Goal: Task Accomplishment & Management: Manage account settings

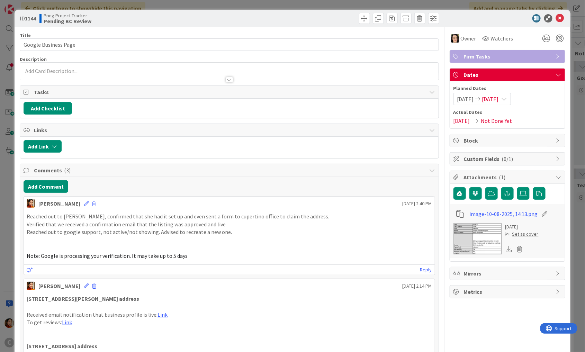
scroll to position [22, 0]
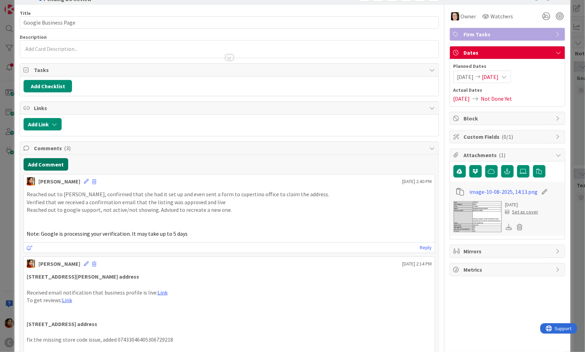
click at [47, 163] on button "Add Comment" at bounding box center [46, 164] width 45 height 12
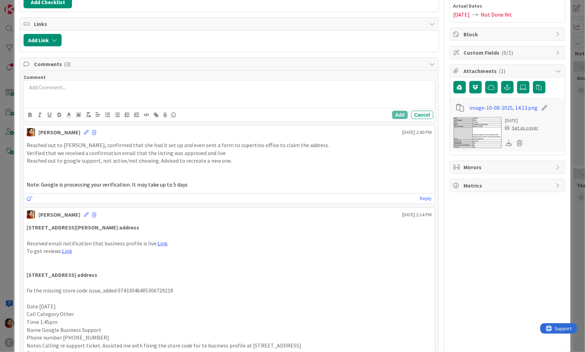
scroll to position [125, 0]
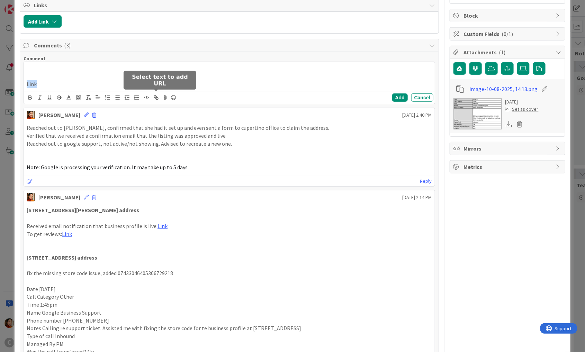
click at [158, 97] on icon "button" at bounding box center [157, 98] width 2 height 2
paste input "[URL][DOMAIN_NAME][DOMAIN_NAME]"
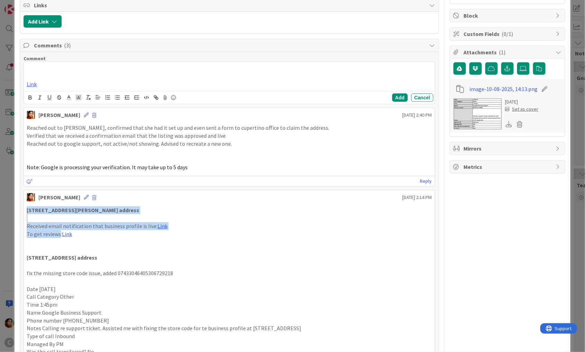
drag, startPoint x: 60, startPoint y: 230, endPoint x: 26, endPoint y: 205, distance: 42.1
click at [26, 205] on div "[STREET_ADDRESS][PERSON_NAME] address Received email notification that business…" at bounding box center [229, 284] width 411 height 163
copy div "[STREET_ADDRESS][PERSON_NAME] address Received email notification that business…"
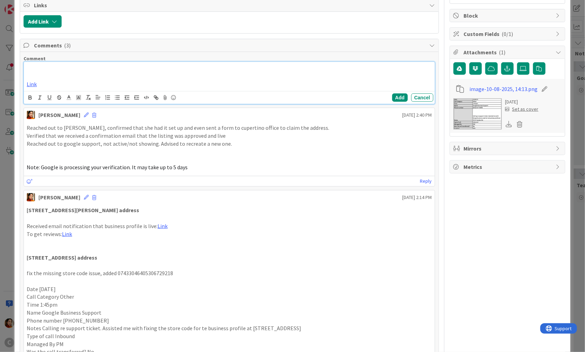
click at [32, 73] on p at bounding box center [229, 77] width 405 height 8
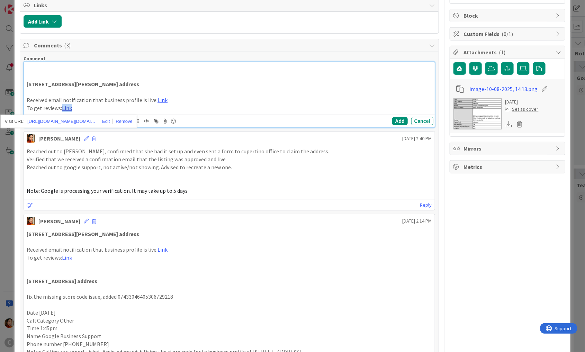
drag, startPoint x: 74, startPoint y: 107, endPoint x: 63, endPoint y: 107, distance: 11.1
click at [63, 107] on p "To get reviews: Link" at bounding box center [229, 108] width 405 height 8
click at [157, 99] on link "Link" at bounding box center [162, 100] width 10 height 7
click at [185, 96] on p "Received email notification that business profile is live: Link" at bounding box center [229, 100] width 405 height 8
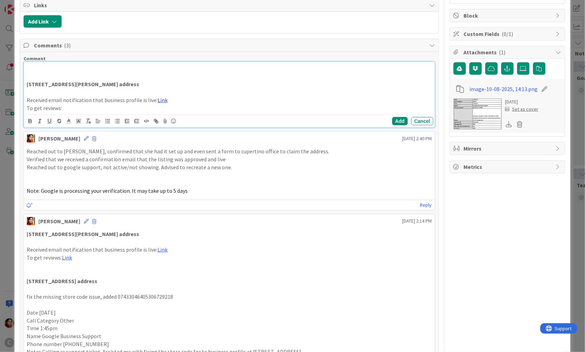
click at [157, 99] on link "Link" at bounding box center [162, 100] width 10 height 7
click at [66, 107] on p "To get reviews:" at bounding box center [229, 108] width 405 height 8
drag, startPoint x: 100, startPoint y: 81, endPoint x: 0, endPoint y: 28, distance: 113.0
click at [0, 28] on div "ID 1144 Pring Project Tracker Pending BC Review Title 20 / 128 Google Business …" at bounding box center [292, 176] width 585 height 352
drag, startPoint x: 55, startPoint y: 87, endPoint x: 36, endPoint y: 77, distance: 20.9
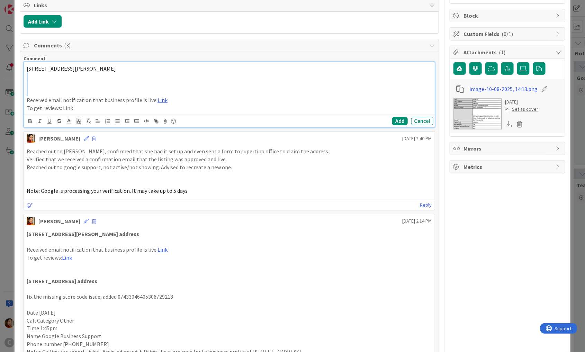
click at [36, 77] on div "[STREET_ADDRESS][PERSON_NAME] Received email notification that business profile…" at bounding box center [229, 88] width 411 height 53
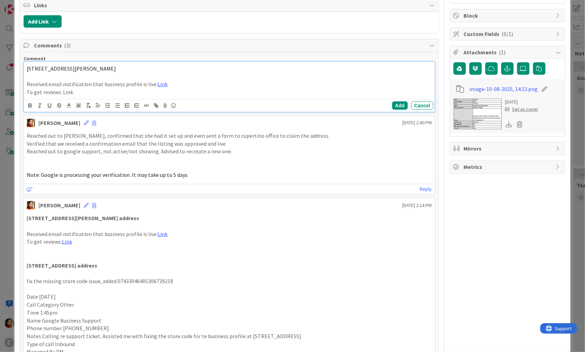
drag, startPoint x: 127, startPoint y: 67, endPoint x: 308, endPoint y: 71, distance: 181.3
click at [308, 71] on div "[STREET_ADDRESS][PERSON_NAME] Received email notification that business profile…" at bounding box center [229, 80] width 411 height 37
click at [351, 80] on p "Received email notification that business profile is live: Link" at bounding box center [229, 84] width 405 height 8
click at [68, 91] on p "To get reviews: Link" at bounding box center [229, 92] width 405 height 8
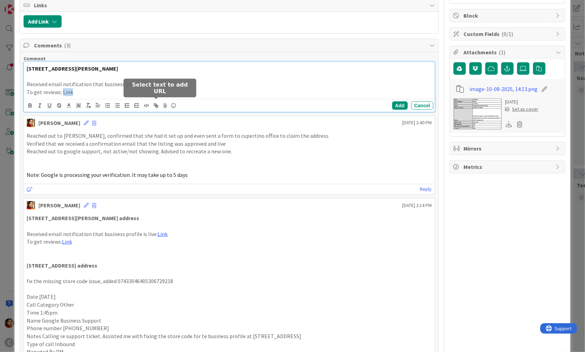
click at [157, 104] on icon "button" at bounding box center [156, 105] width 6 height 6
paste input "[URL][DOMAIN_NAME]"
type input "[URL][DOMAIN_NAME]"
click at [94, 94] on div "[STREET_ADDRESS][PERSON_NAME] Received email notification that business profile…" at bounding box center [229, 80] width 411 height 37
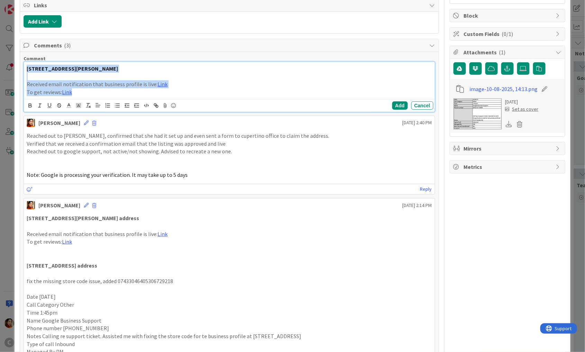
drag, startPoint x: 94, startPoint y: 94, endPoint x: 14, endPoint y: 64, distance: 85.8
click at [13, 64] on div "ID 1144 Pring Project Tracker Pending BC Review Title 20 / 128 Google Business …" at bounding box center [292, 176] width 585 height 352
copy div "[STREET_ADDRESS][PERSON_NAME] Received email notification that business profile…"
click at [403, 102] on button "Add" at bounding box center [400, 105] width 16 height 8
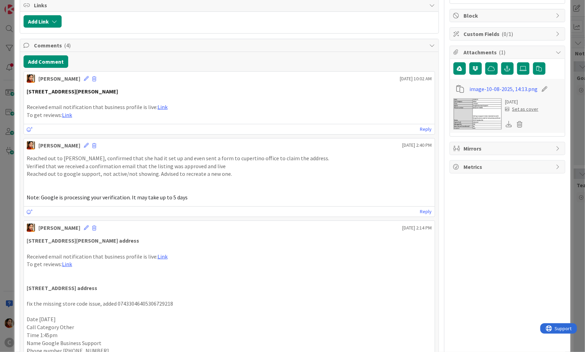
click at [28, 88] on strong "[STREET_ADDRESS][PERSON_NAME]" at bounding box center [72, 91] width 91 height 7
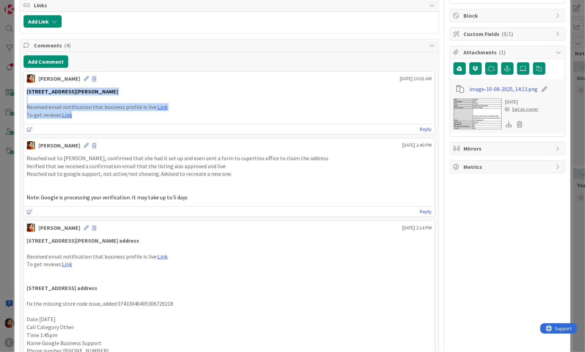
drag, startPoint x: 29, startPoint y: 88, endPoint x: 97, endPoint y: 117, distance: 74.1
click at [97, 117] on div "[STREET_ADDRESS][PERSON_NAME] Received email notification that business profile…" at bounding box center [229, 103] width 411 height 37
copy div "[STREET_ADDRESS][PERSON_NAME] Received email notification that business profile…"
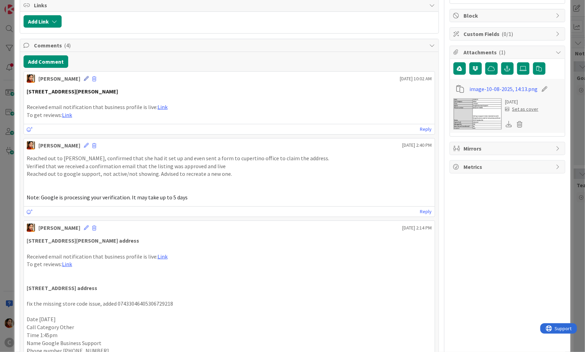
click at [84, 77] on icon at bounding box center [86, 78] width 5 height 5
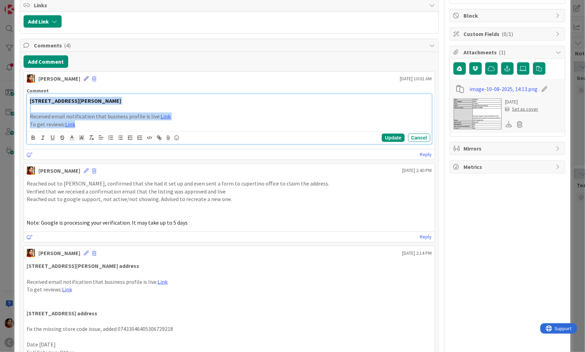
copy div "[STREET_ADDRESS][PERSON_NAME] Received email notification that business profile…"
click at [425, 135] on button "Cancel" at bounding box center [419, 138] width 22 height 8
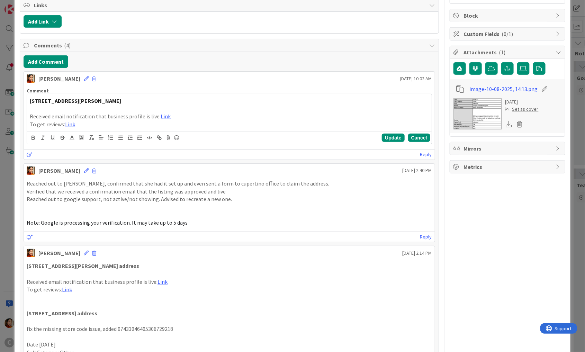
scroll to position [118, 0]
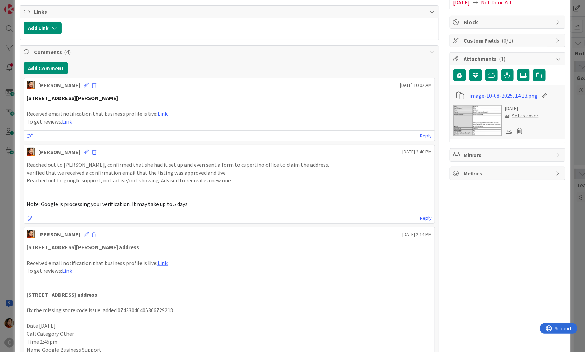
click at [7, 120] on div "ID 1144 Pring Project Tracker Pending BC Review Title 20 / 128 Google Business …" at bounding box center [292, 176] width 585 height 352
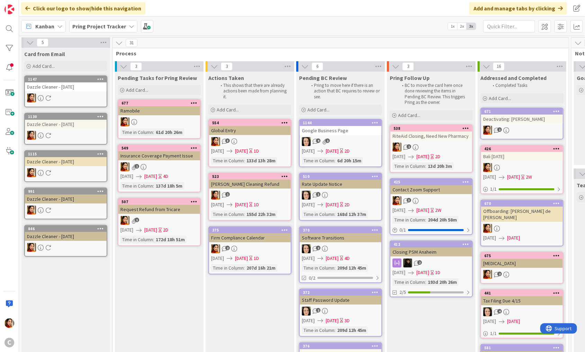
click at [115, 27] on b "Pring Project Tracker" at bounding box center [99, 26] width 54 height 7
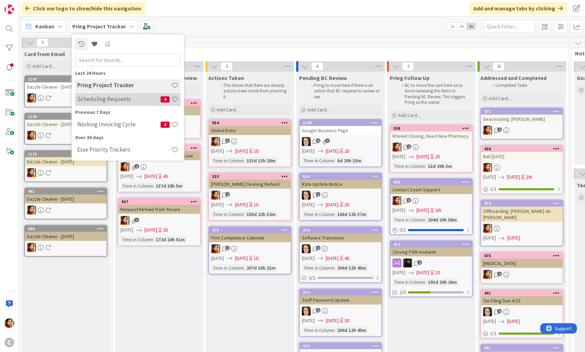
click at [99, 96] on h4 "Scheduling Requests" at bounding box center [118, 99] width 83 height 7
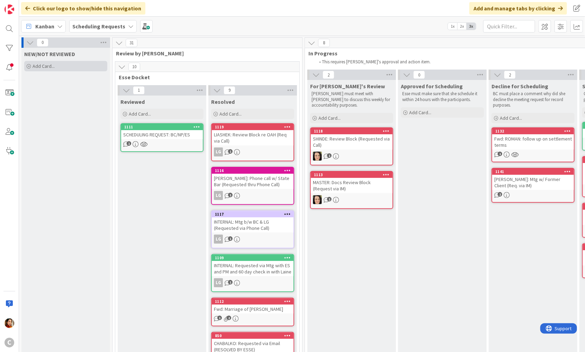
click at [53, 64] on span "Add Card..." at bounding box center [44, 66] width 22 height 6
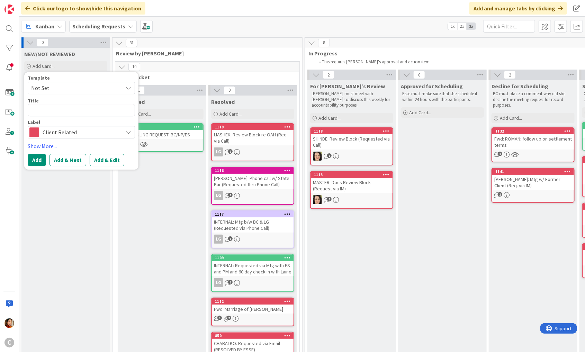
type textarea "x"
type textarea "D"
type textarea "x"
type textarea "DE"
type textarea "x"
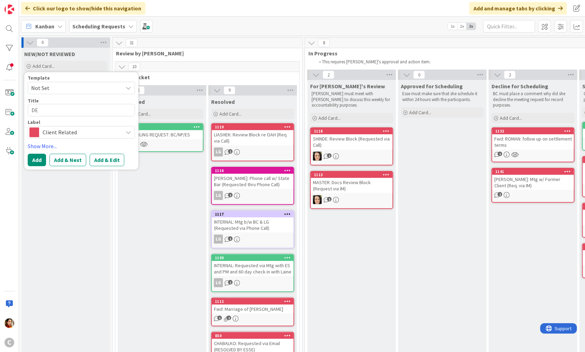
type textarea "DEN"
type textarea "x"
type textarea "DENT"
type textarea "x"
type textarea "DENTE"
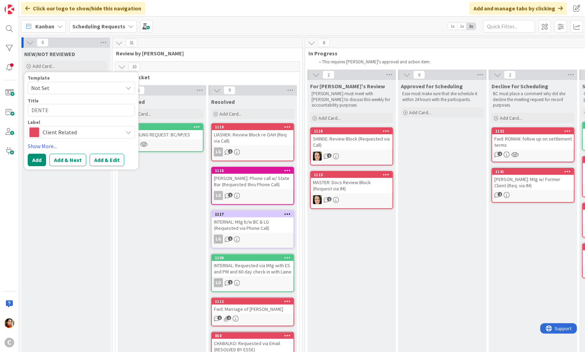
type textarea "x"
type textarea "[PERSON_NAME]"
type textarea "x"
type textarea "[PERSON_NAME]:"
type textarea "x"
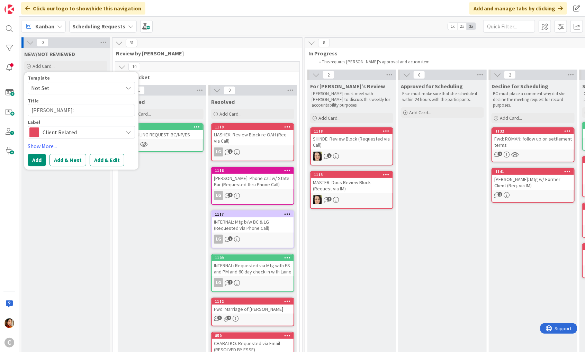
type textarea "[PERSON_NAME]:"
type textarea "x"
type textarea "[PERSON_NAME]: R"
type textarea "x"
type textarea "[PERSON_NAME]: Re"
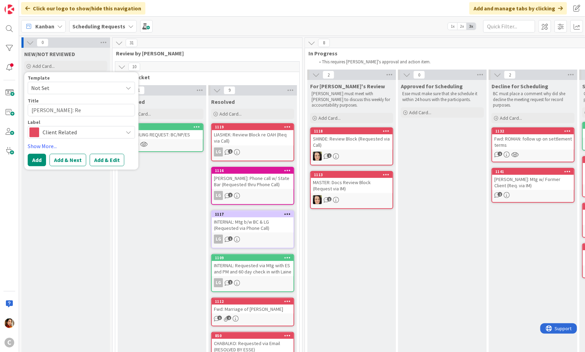
type textarea "x"
type textarea "[PERSON_NAME]: Rev"
type textarea "x"
type textarea "[PERSON_NAME]: Revi"
type textarea "x"
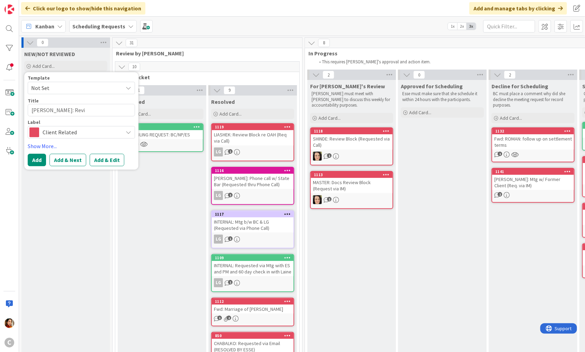
type textarea "[PERSON_NAME]: Revie"
type textarea "x"
type textarea "[PERSON_NAME]: Review"
type textarea "x"
type textarea "[PERSON_NAME]: Review"
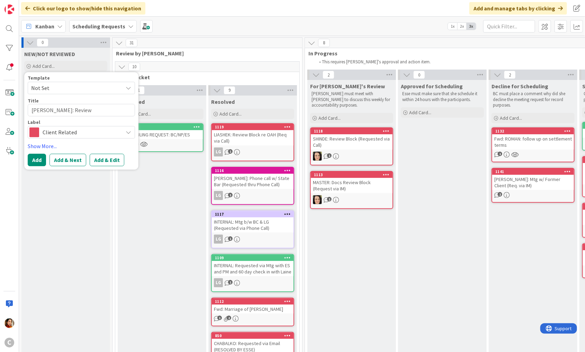
type textarea "x"
type textarea "[PERSON_NAME]: Review b"
type textarea "x"
type textarea "[PERSON_NAME]: Review bl"
type textarea "x"
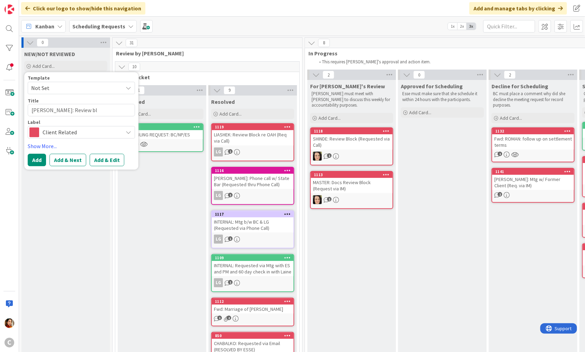
type textarea "[PERSON_NAME]: Review blo"
type textarea "x"
type textarea "[PERSON_NAME]: Review bloc"
type textarea "x"
type textarea "[PERSON_NAME]: Review block"
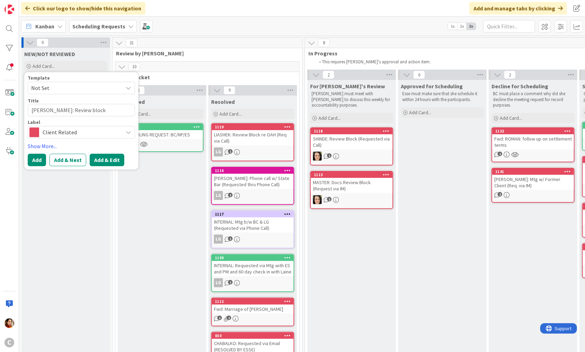
click at [97, 162] on button "Add & Edit" at bounding box center [107, 160] width 35 height 12
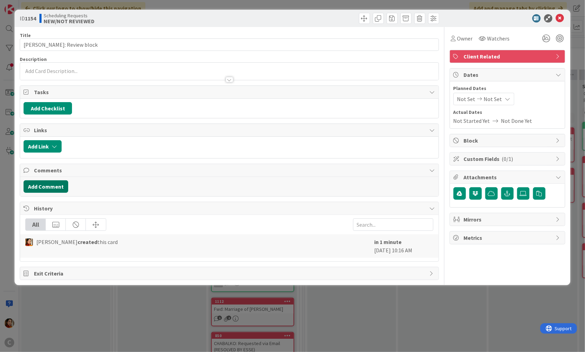
click at [55, 189] on button "Add Comment" at bounding box center [46, 186] width 45 height 12
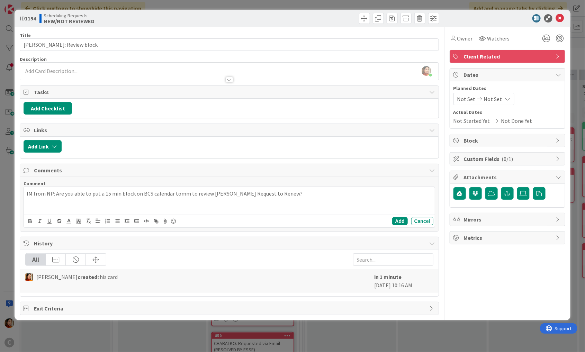
click at [215, 192] on p "IM from NP: Are you able to put a 15 min block on BCS calendar tomm to review […" at bounding box center [229, 194] width 405 height 8
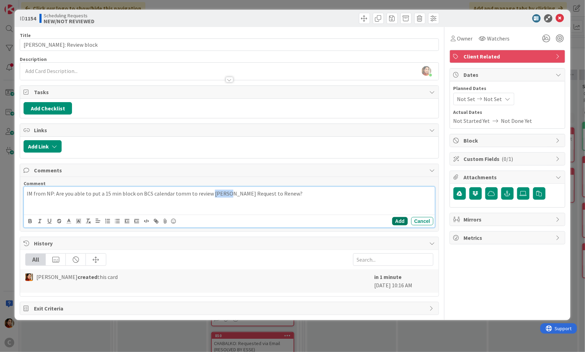
click at [402, 220] on button "Add" at bounding box center [400, 221] width 16 height 8
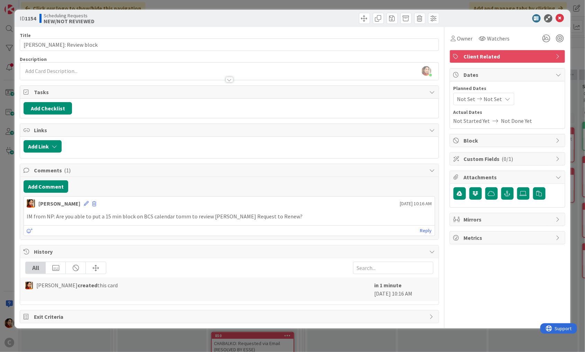
click at [7, 217] on div "ID 1154 Scheduling Requests NEW/NOT REVIEWED Title 20 / 128 [PERSON_NAME]: Revi…" at bounding box center [292, 176] width 585 height 352
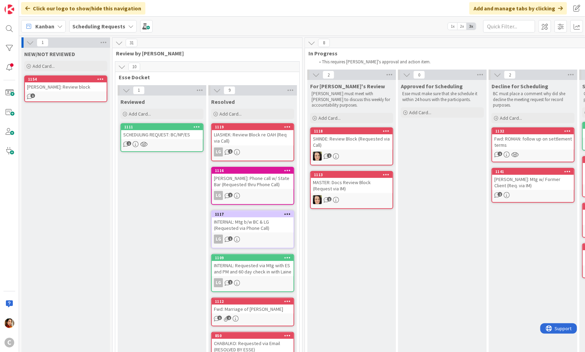
click at [47, 65] on span "Add Card..." at bounding box center [44, 66] width 22 height 6
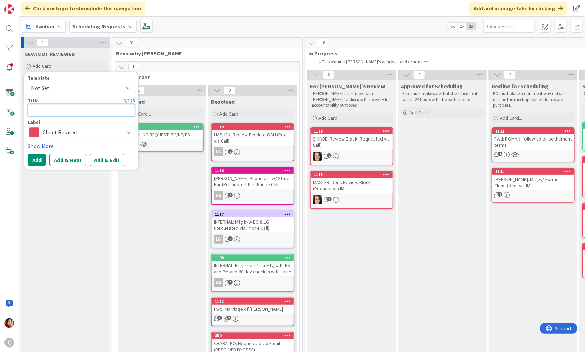
type textarea "x"
type textarea "N"
type textarea "x"
type textarea "NP"
type textarea "x"
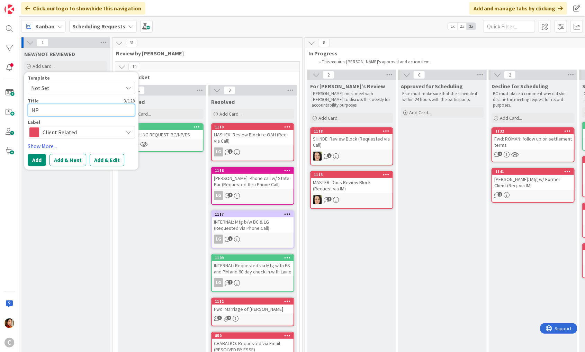
type textarea "NP M"
type textarea "x"
type textarea "NP Me"
type textarea "x"
type textarea "NP Mee"
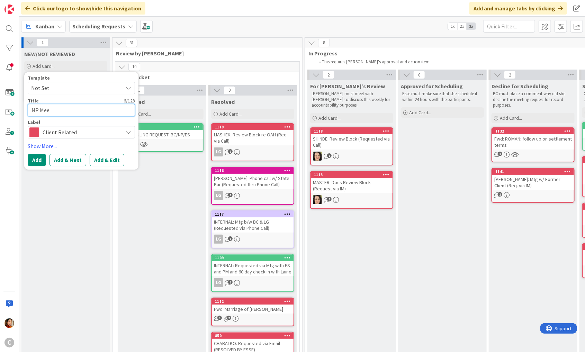
type textarea "x"
type textarea "NP Meet"
type textarea "x"
type textarea "NP Meeti"
type textarea "x"
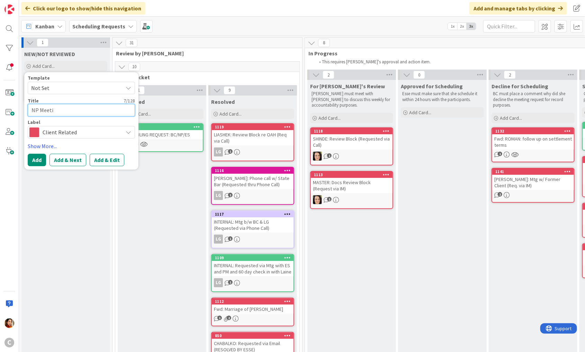
type textarea "NP Meetin"
type textarea "x"
type textarea "NP Meeting"
type textarea "x"
type textarea "NP Meetings"
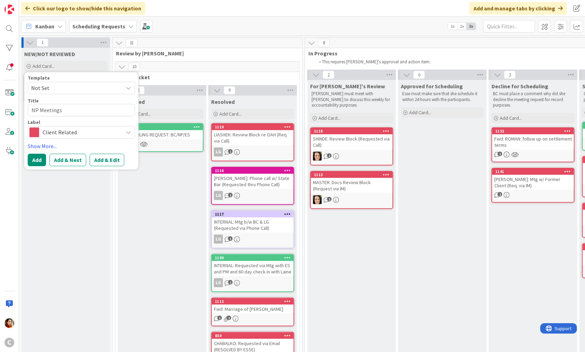
click at [82, 135] on span "Client Related" at bounding box center [81, 132] width 77 height 10
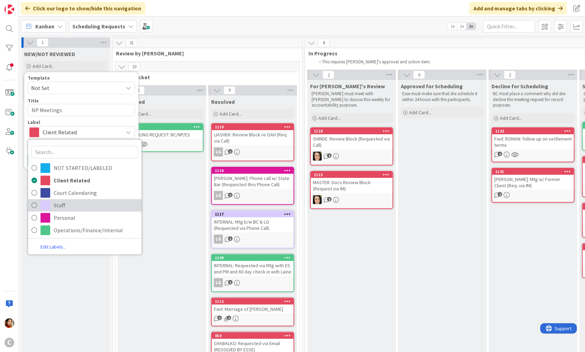
click at [59, 201] on span "Staff" at bounding box center [96, 205] width 84 height 10
type textarea "x"
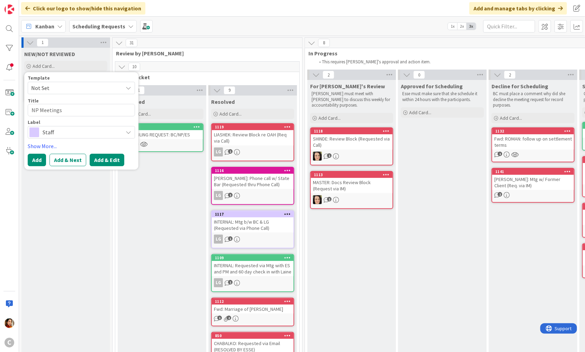
click at [95, 160] on button "Add & Edit" at bounding box center [107, 160] width 35 height 12
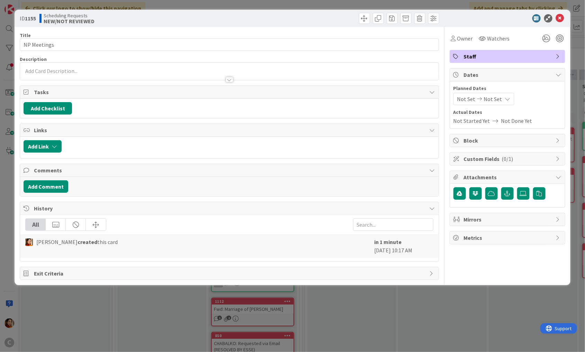
click at [51, 178] on div "Add Comment" at bounding box center [229, 186] width 418 height 19
click at [51, 181] on button "Add Comment" at bounding box center [46, 186] width 45 height 12
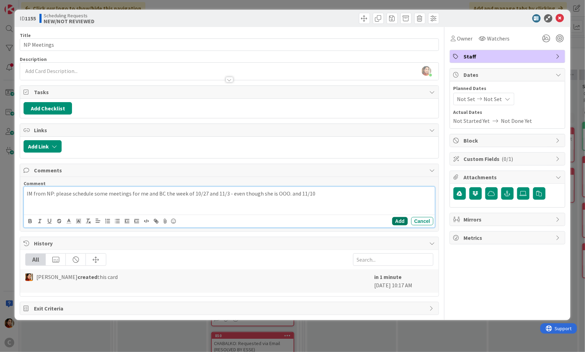
click at [395, 218] on button "Add" at bounding box center [400, 221] width 16 height 8
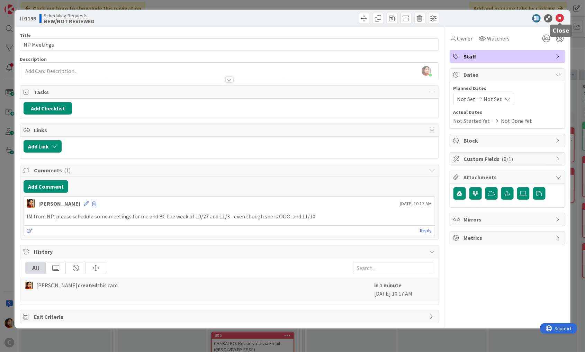
click at [561, 20] on icon at bounding box center [560, 18] width 8 height 8
